Goal: Navigation & Orientation: Find specific page/section

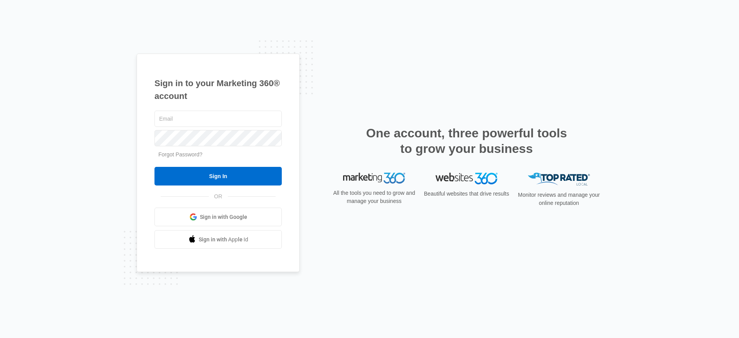
type input "[PERSON_NAME][EMAIL_ADDRESS][PERSON_NAME][DOMAIN_NAME]"
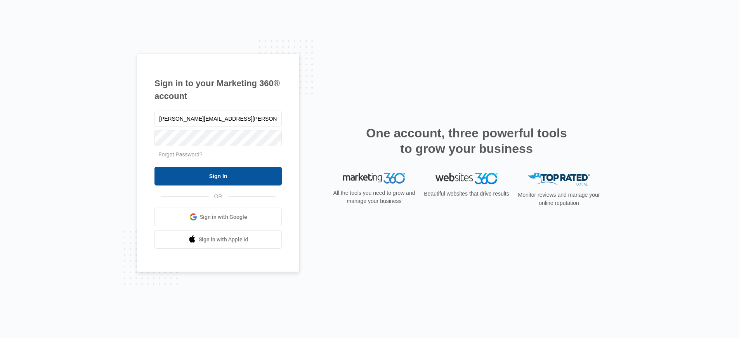
click at [218, 173] on input "Sign In" at bounding box center [217, 176] width 127 height 19
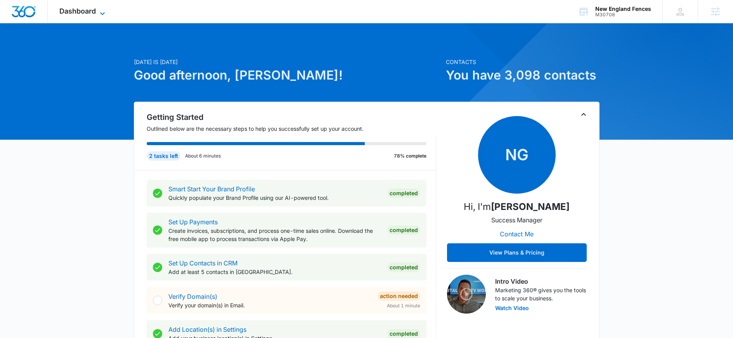
click at [82, 10] on span "Dashboard" at bounding box center [77, 11] width 36 height 8
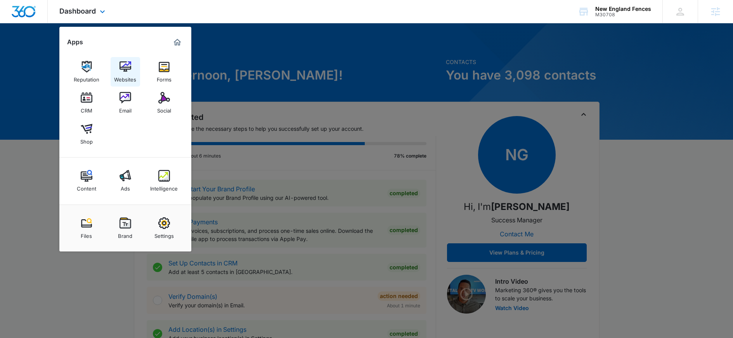
click at [120, 71] on img at bounding box center [126, 67] width 12 height 12
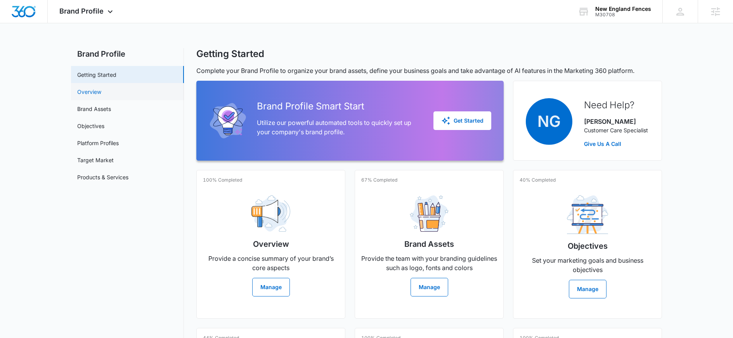
click at [94, 91] on link "Overview" at bounding box center [89, 92] width 24 height 8
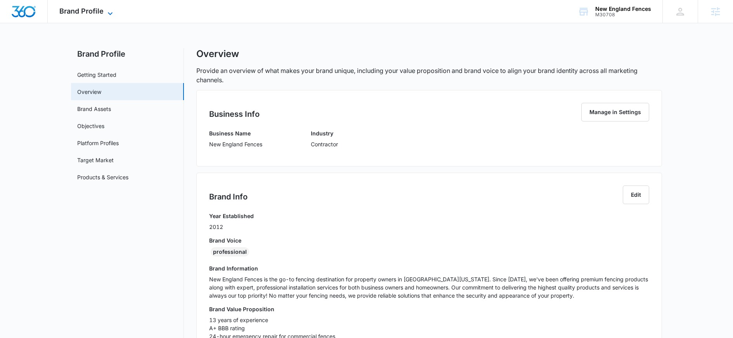
click at [59, 10] on span "Brand Profile" at bounding box center [81, 11] width 44 height 8
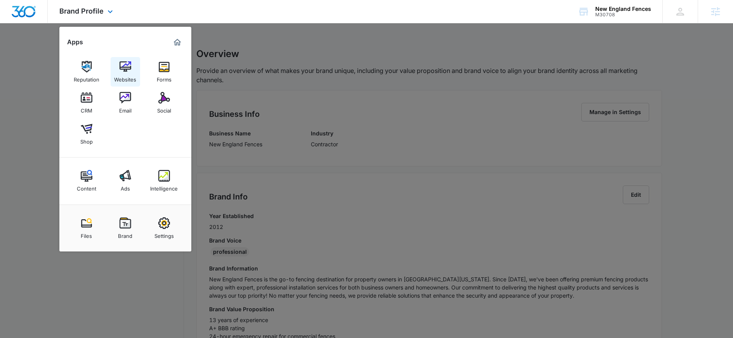
click at [127, 71] on img at bounding box center [126, 67] width 12 height 12
